Goal: Task Accomplishment & Management: Use online tool/utility

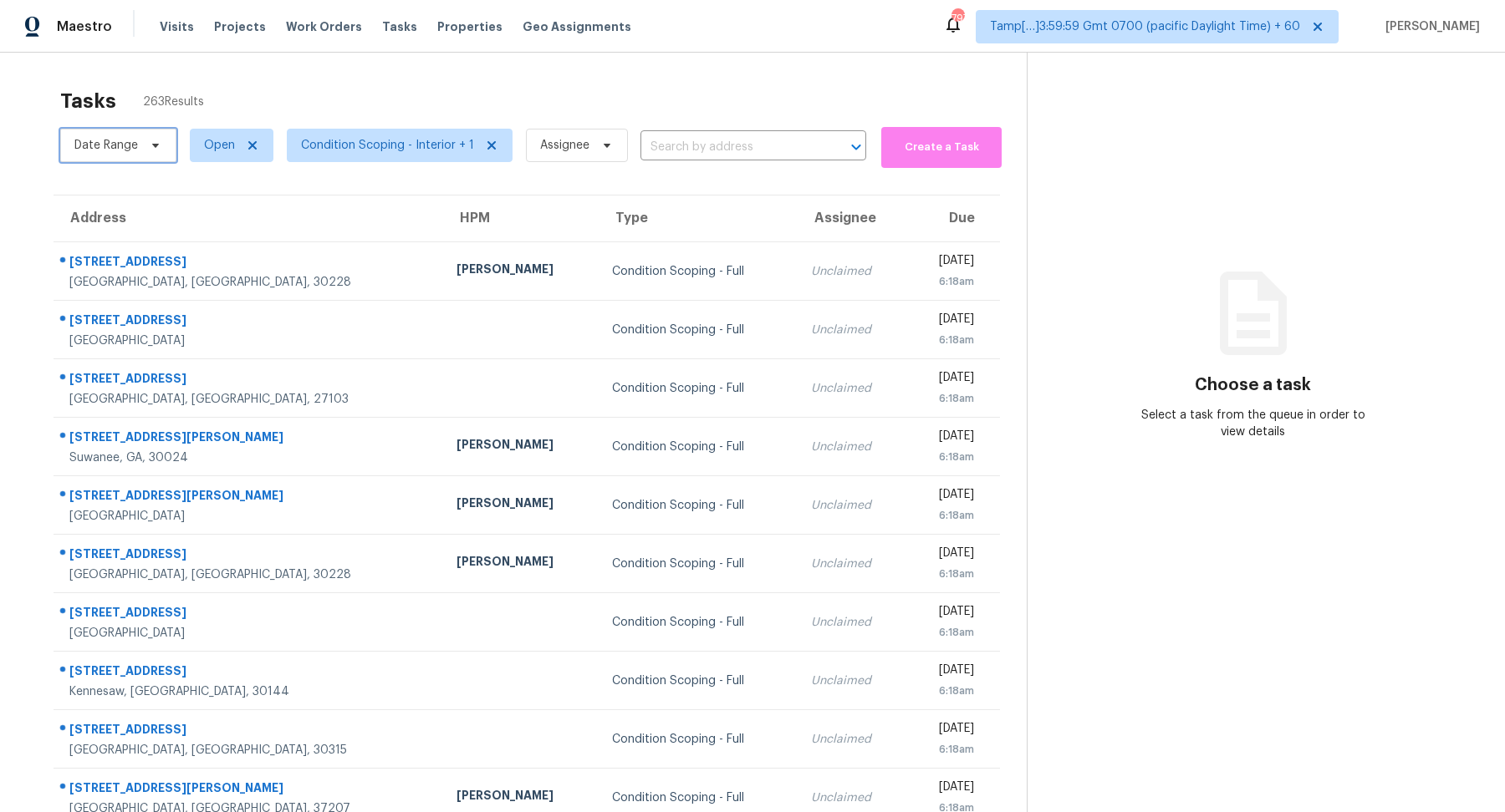
click at [116, 150] on span "Date Range" at bounding box center [106, 145] width 64 height 16
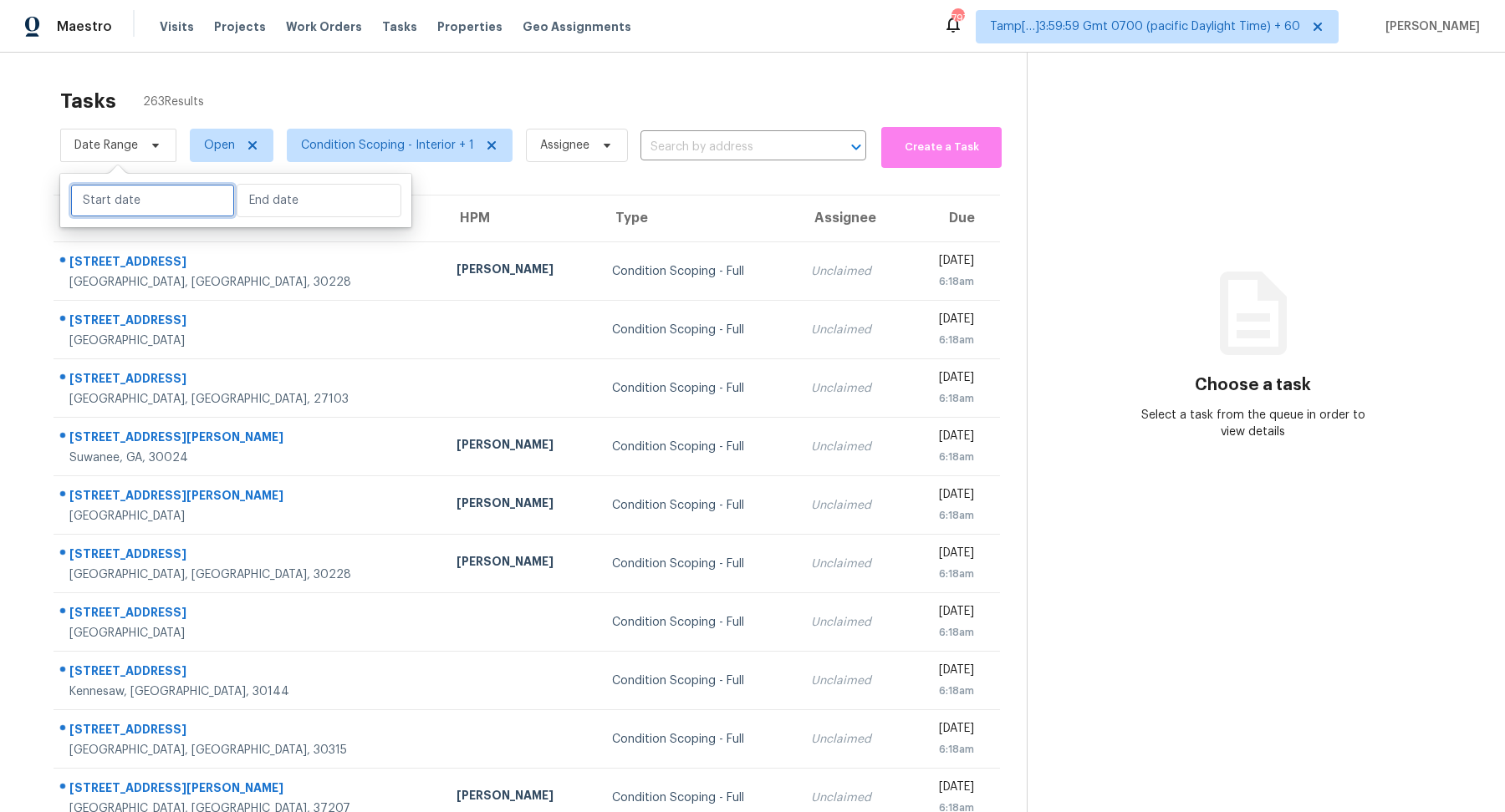
select select "8"
select select "2025"
select select "9"
select select "2025"
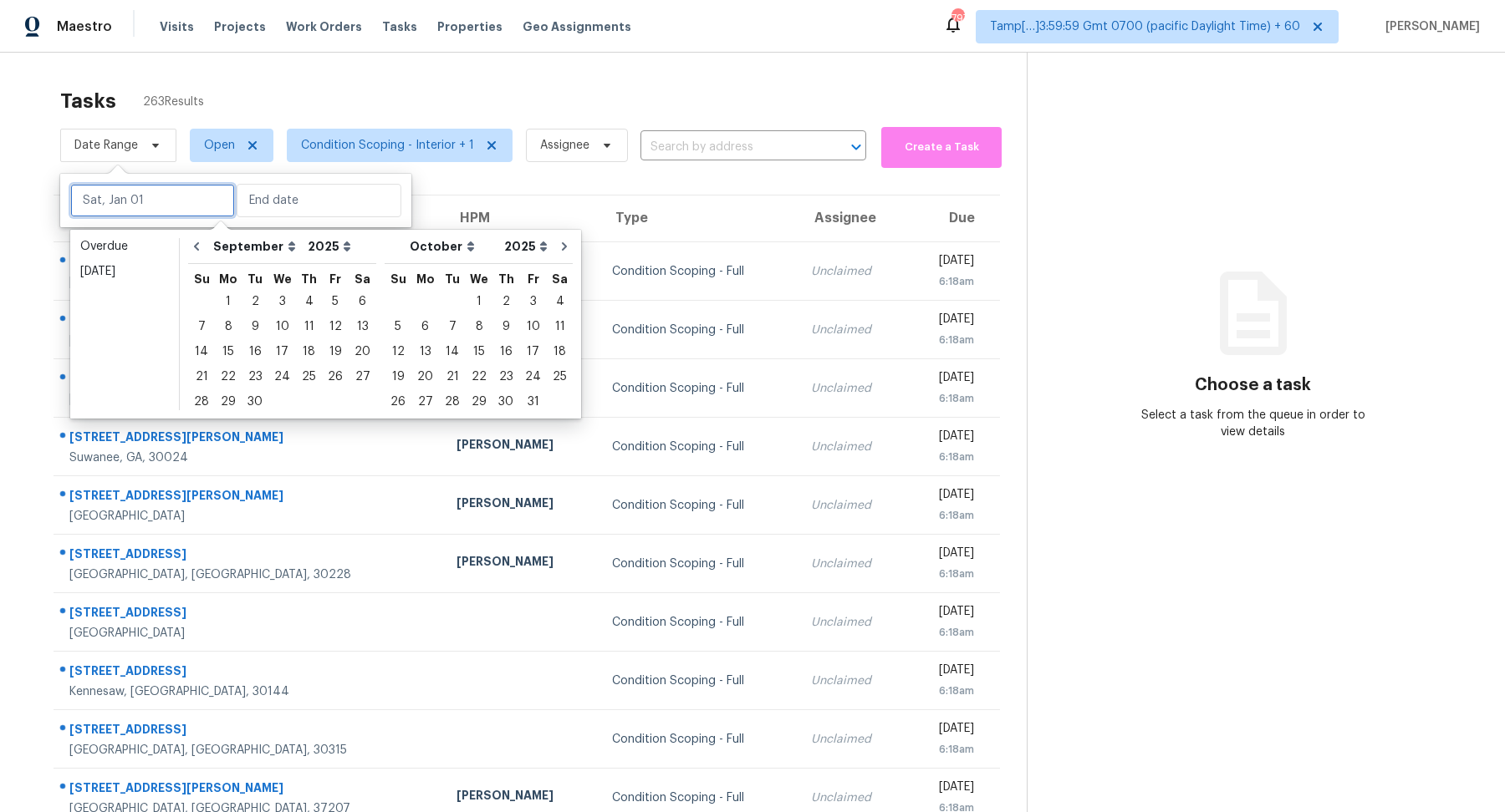
click at [136, 196] on input "text" at bounding box center [152, 201] width 165 height 34
click at [153, 272] on div "[DATE]" at bounding box center [124, 271] width 89 height 16
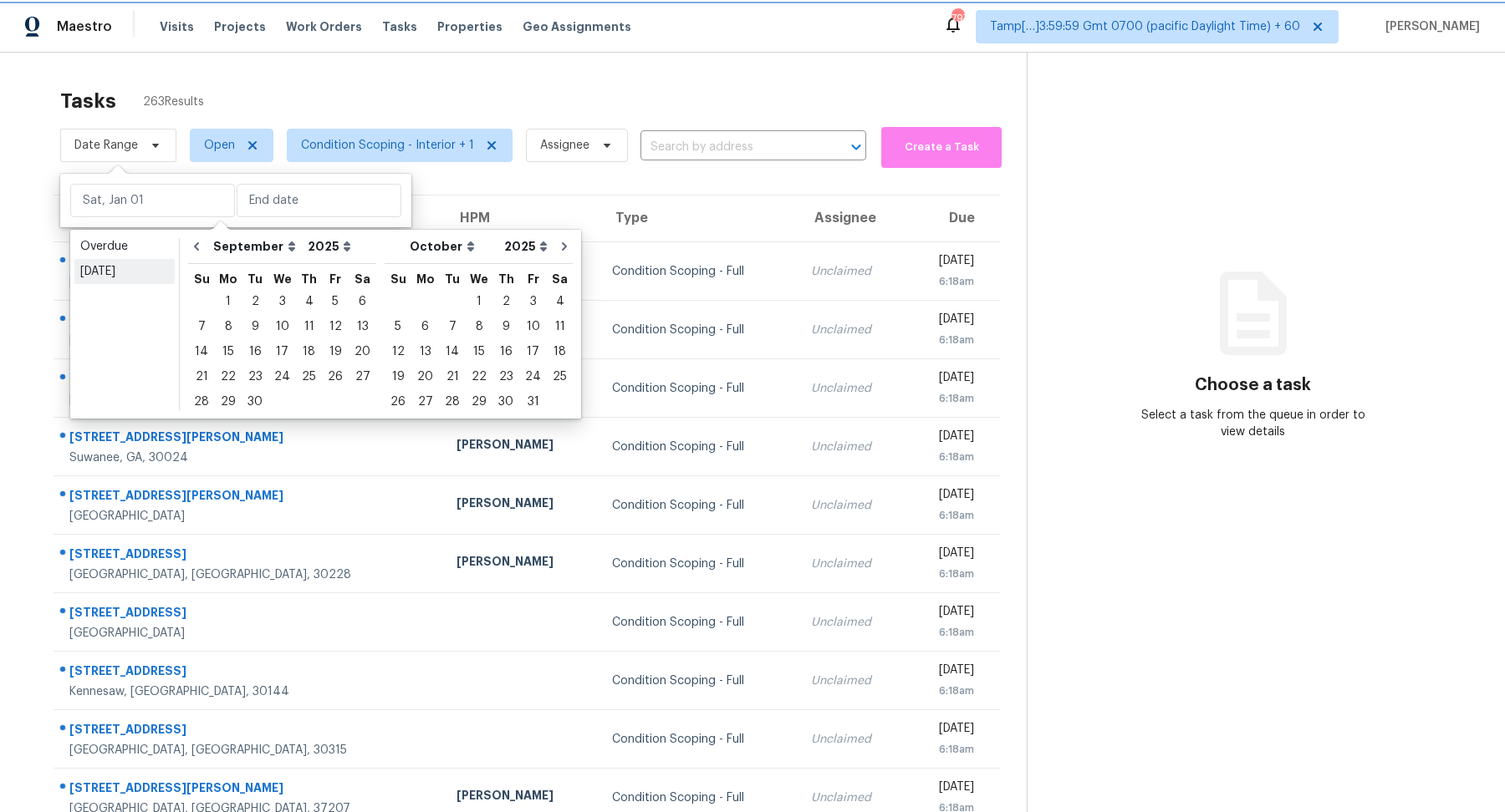
type input "[DATE]"
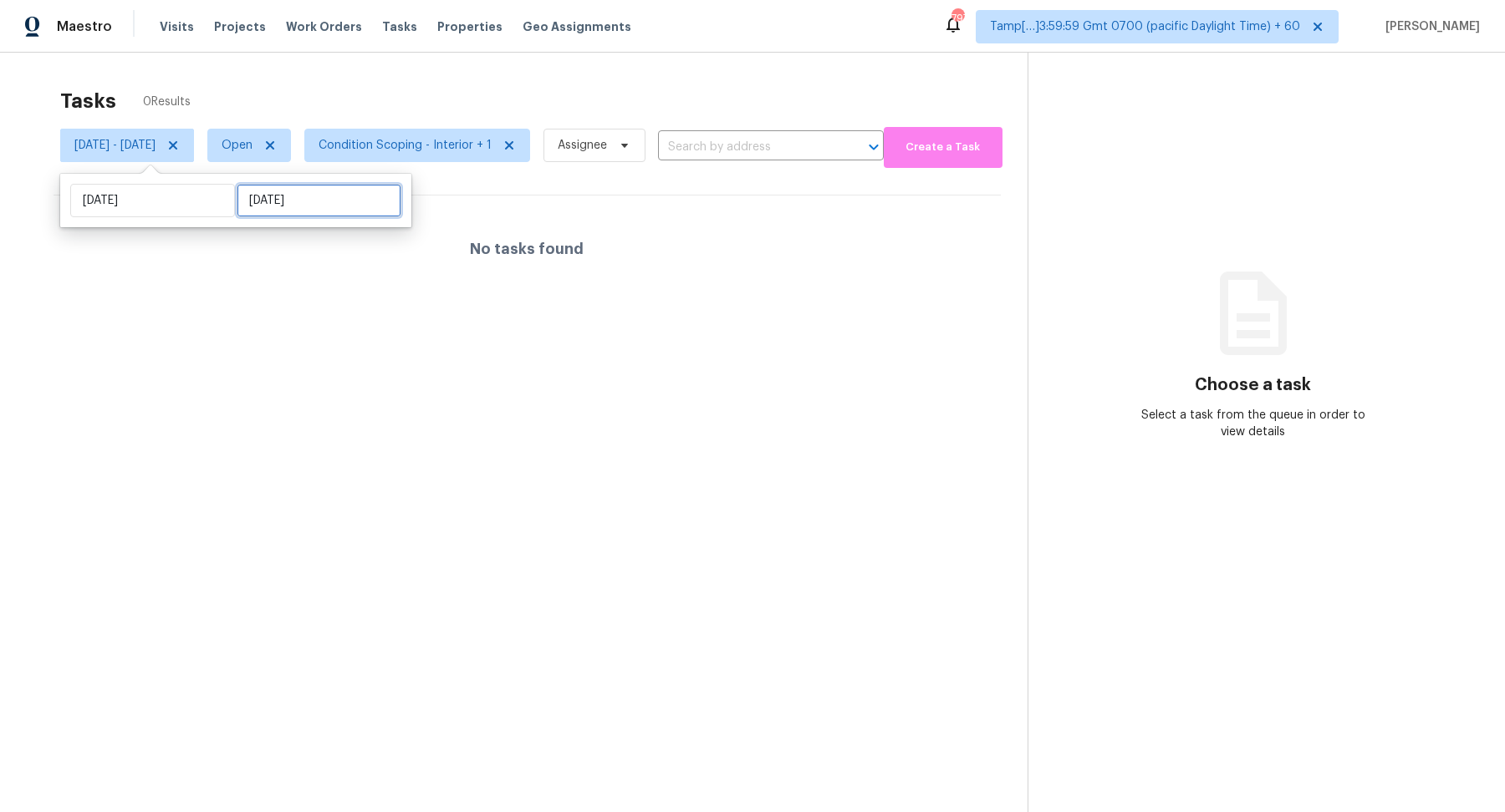
select select "8"
select select "2025"
select select "9"
select select "2025"
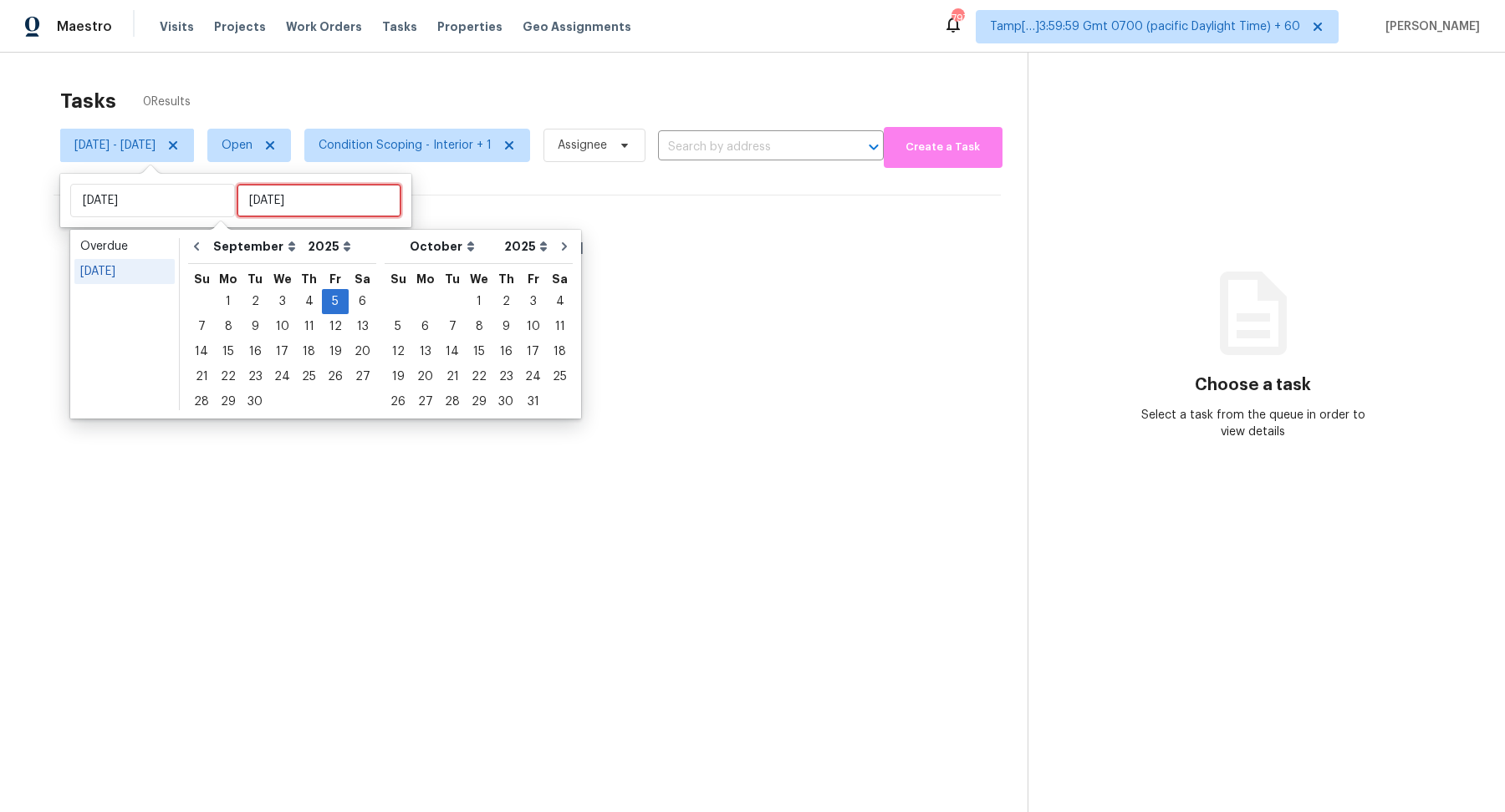
click at [285, 199] on input "[DATE]" at bounding box center [318, 201] width 165 height 34
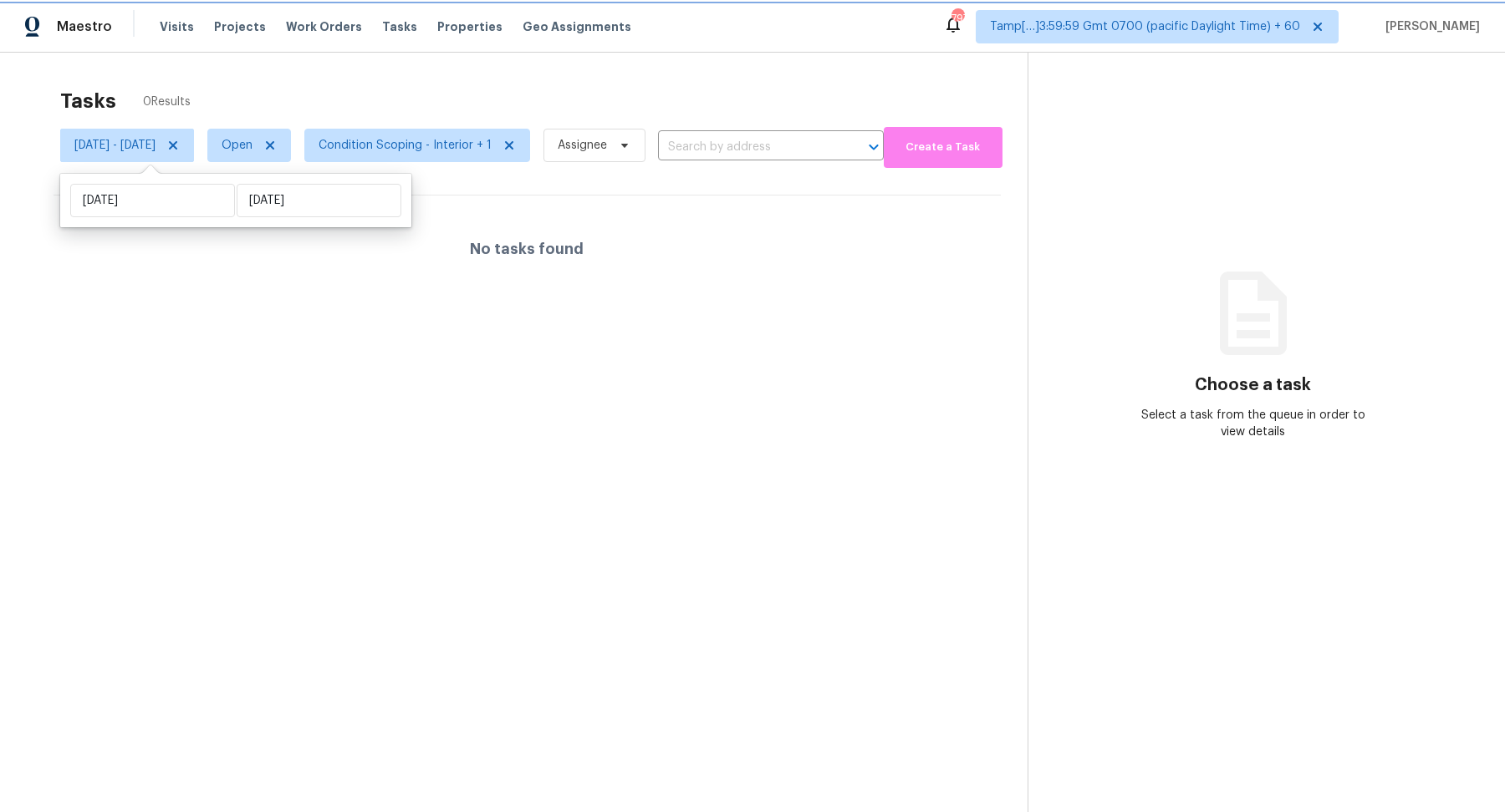
click at [179, 147] on icon at bounding box center [173, 146] width 14 height 14
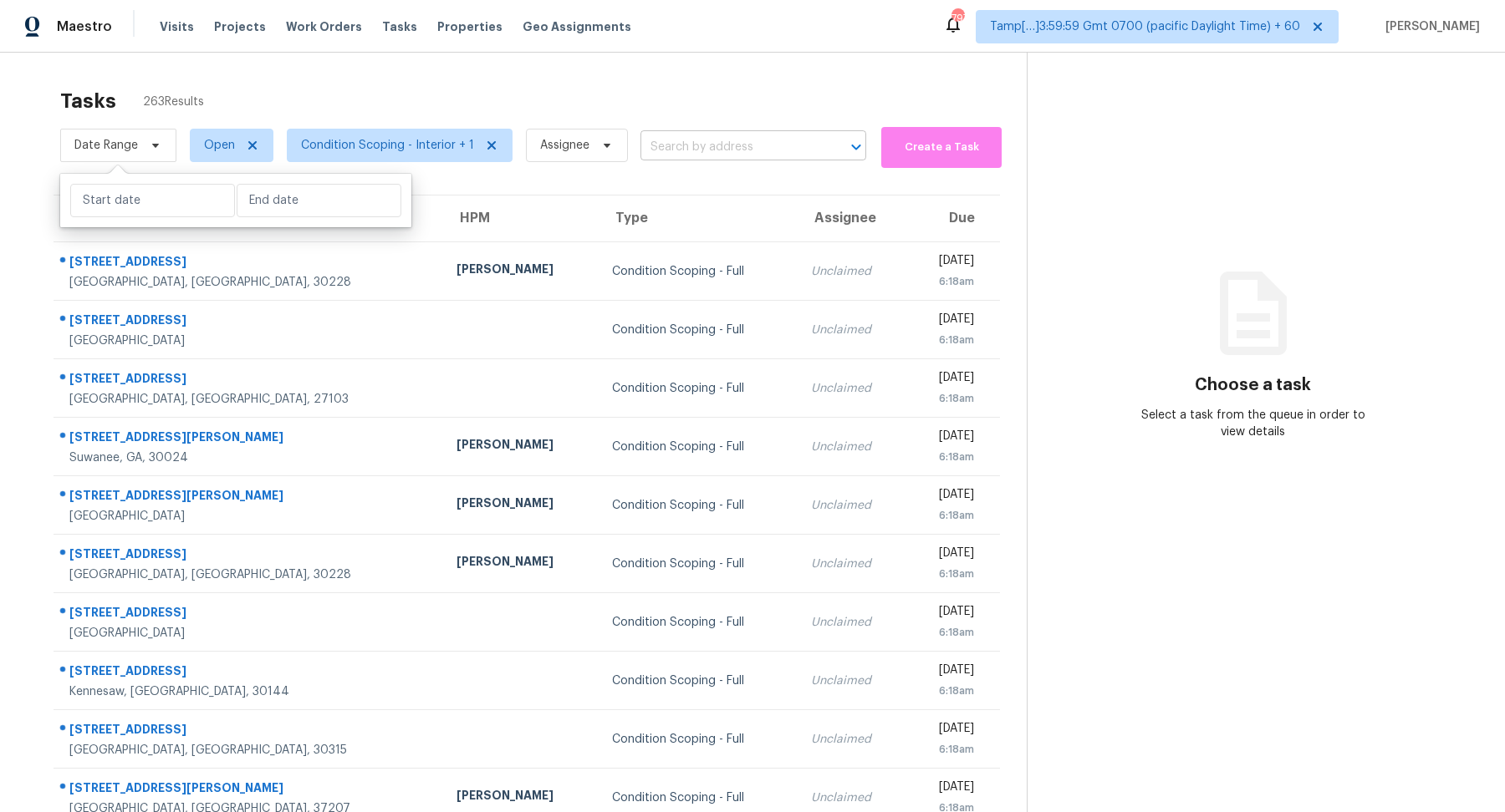
click at [669, 143] on input "text" at bounding box center [729, 148] width 178 height 26
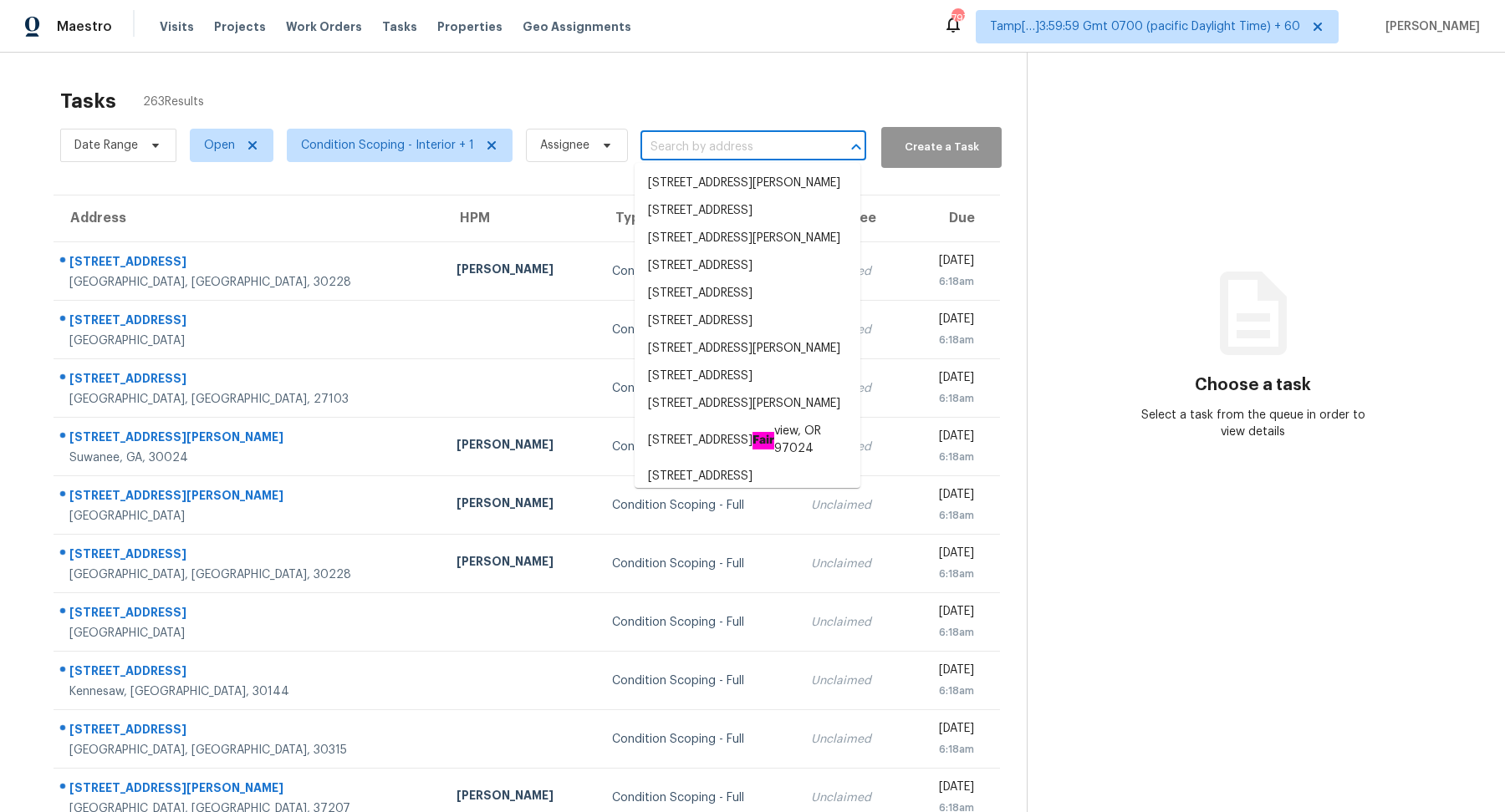
paste input "[STREET_ADDRESS][PERSON_NAME]"
type input "[STREET_ADDRESS][PERSON_NAME]"
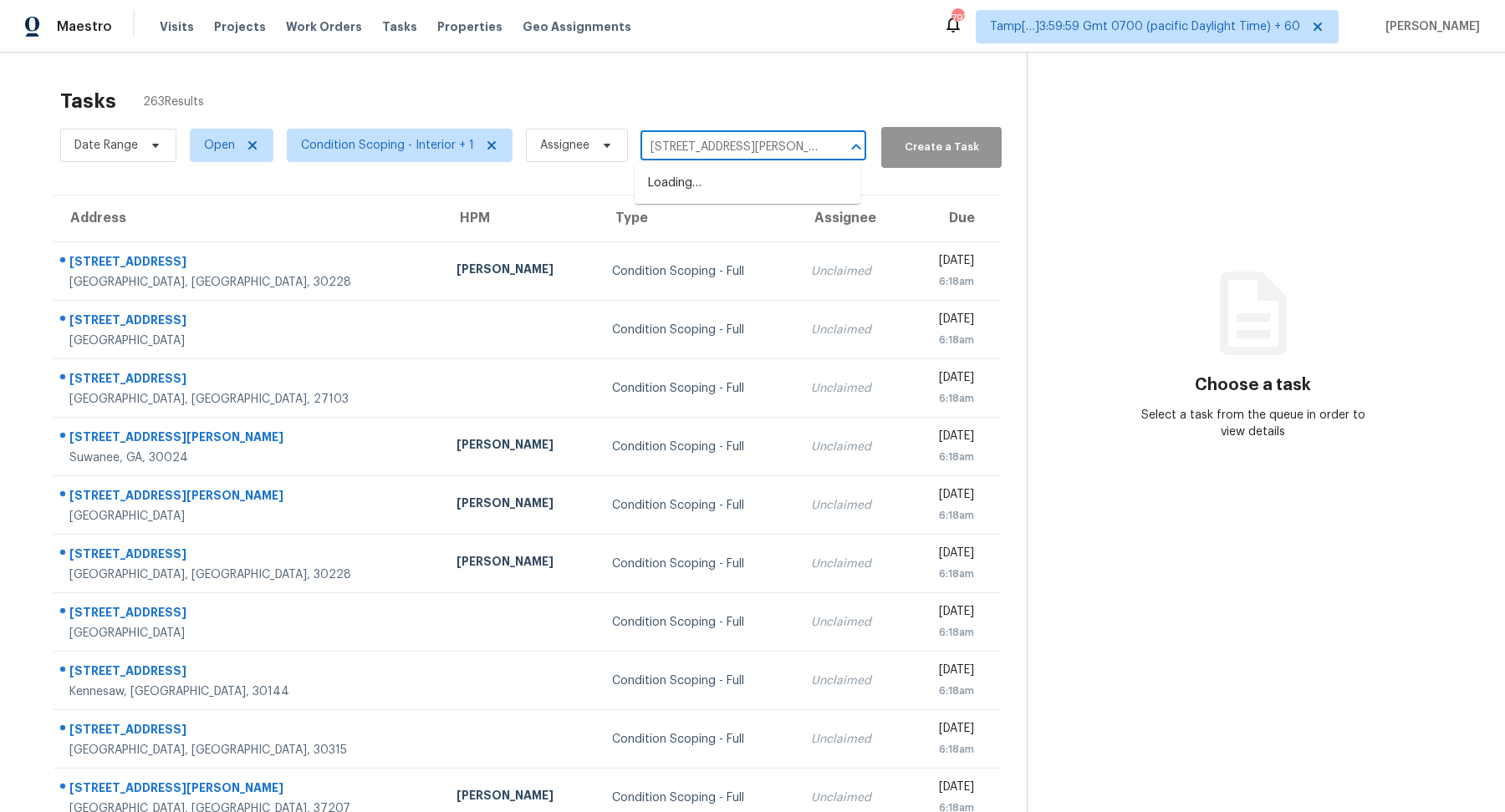
scroll to position [0, 35]
click at [833, 176] on li "[STREET_ADDRESS][PERSON_NAME]" at bounding box center [748, 183] width 226 height 28
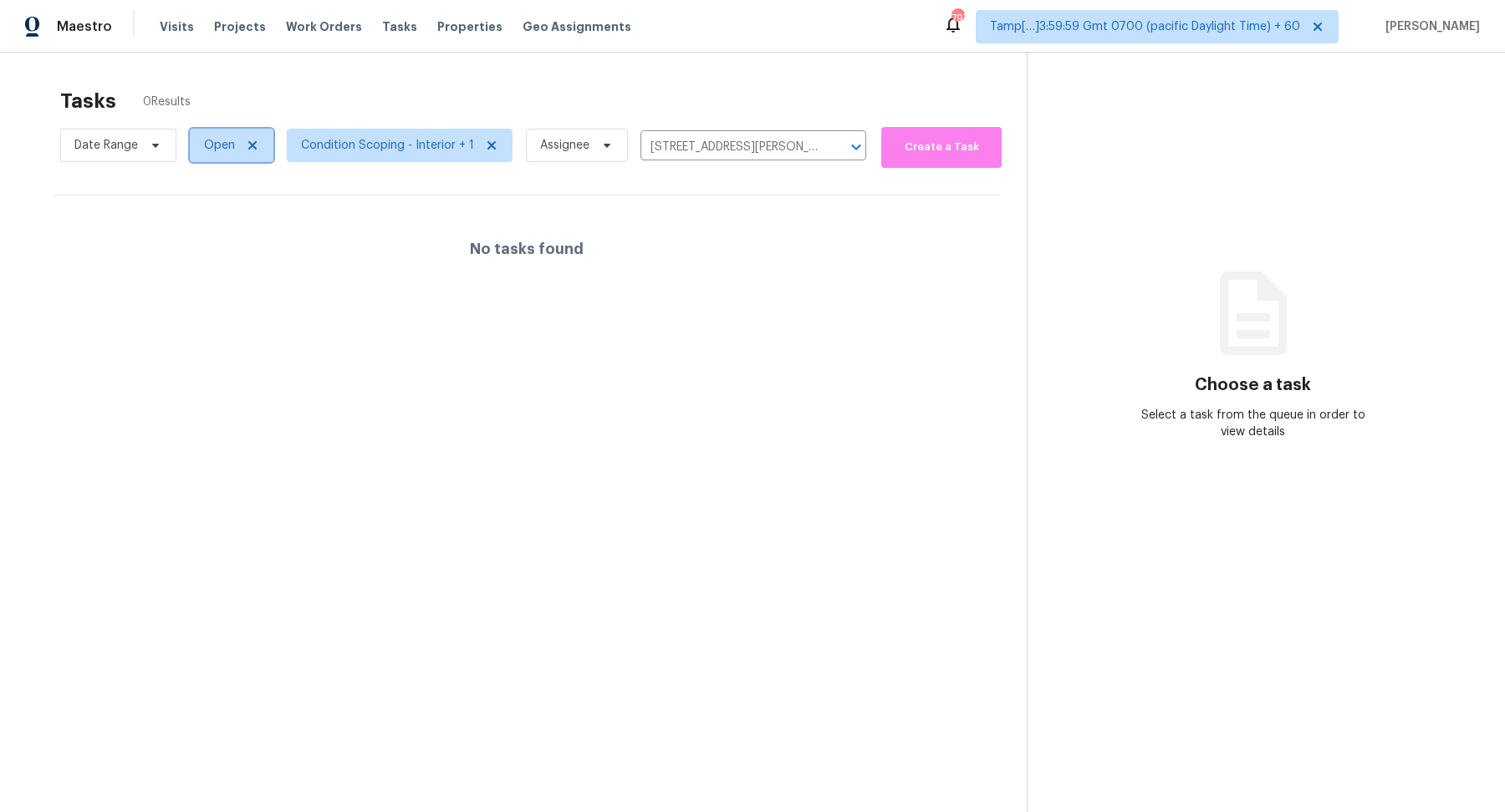
click at [229, 146] on span "Open" at bounding box center [219, 145] width 31 height 16
click at [235, 233] on label "Blocked" at bounding box center [232, 238] width 66 height 16
click at [210, 233] on input "Blocked" at bounding box center [204, 235] width 11 height 11
checkbox input "true"
